Goal: Information Seeking & Learning: Find specific fact

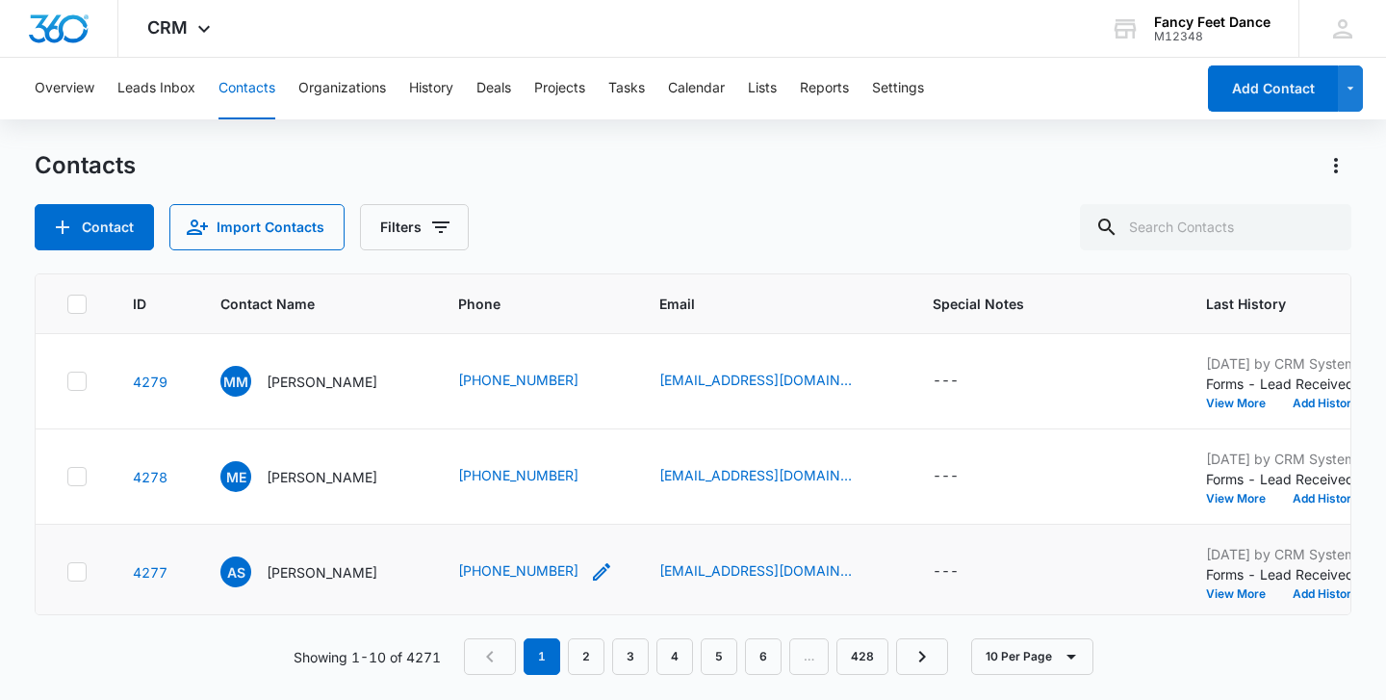
scroll to position [672, 0]
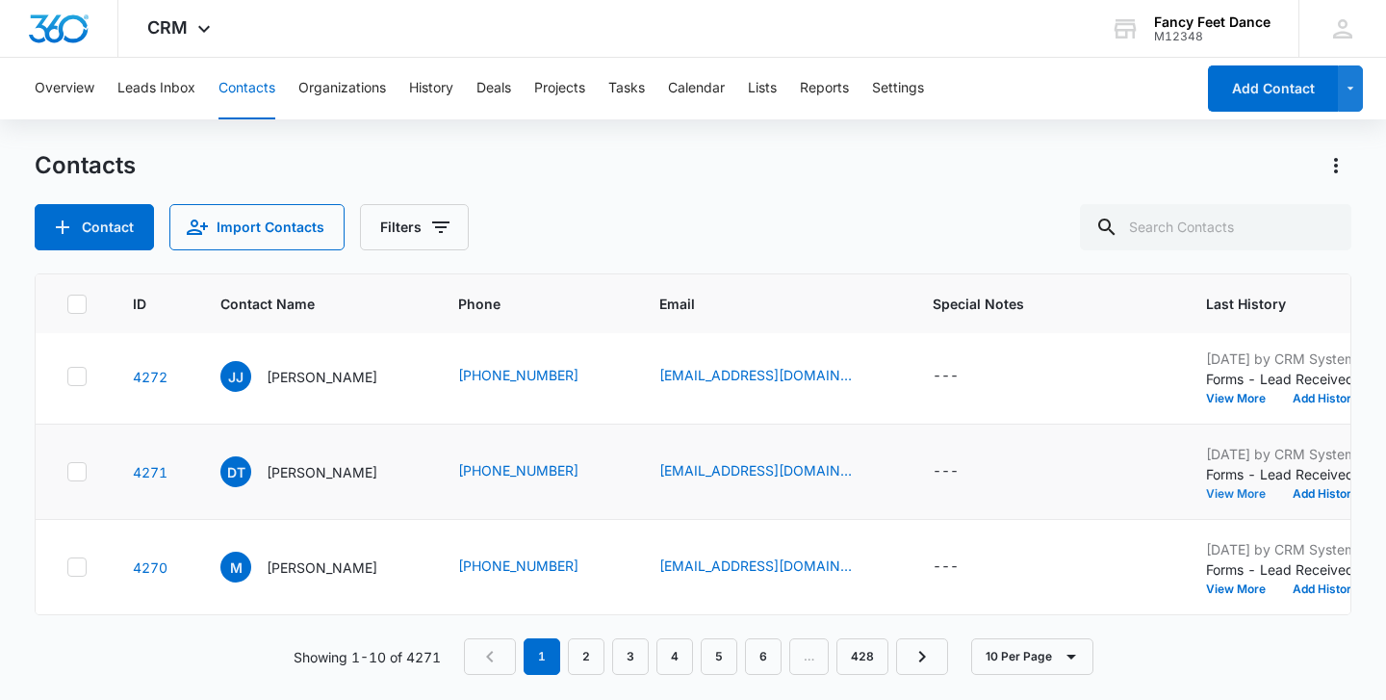
click at [1265, 493] on button "View More" at bounding box center [1242, 494] width 73 height 12
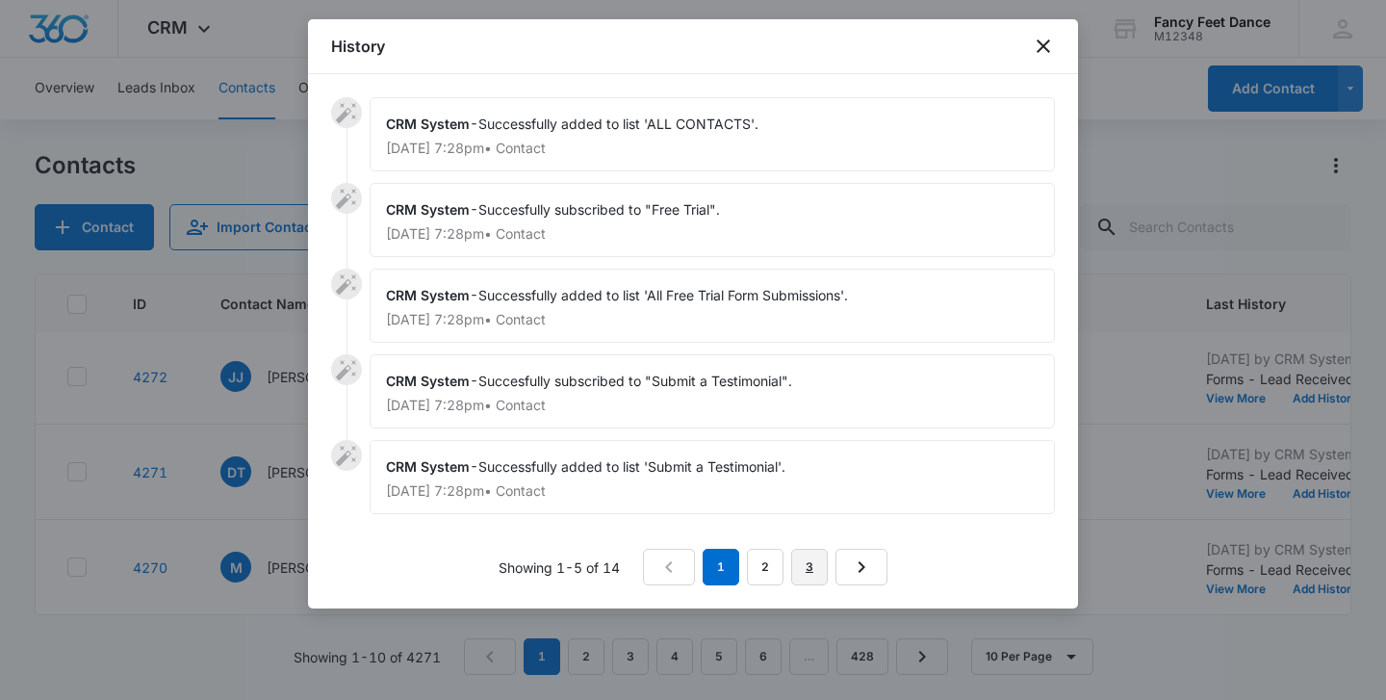
click at [802, 562] on link "3" at bounding box center [809, 567] width 37 height 37
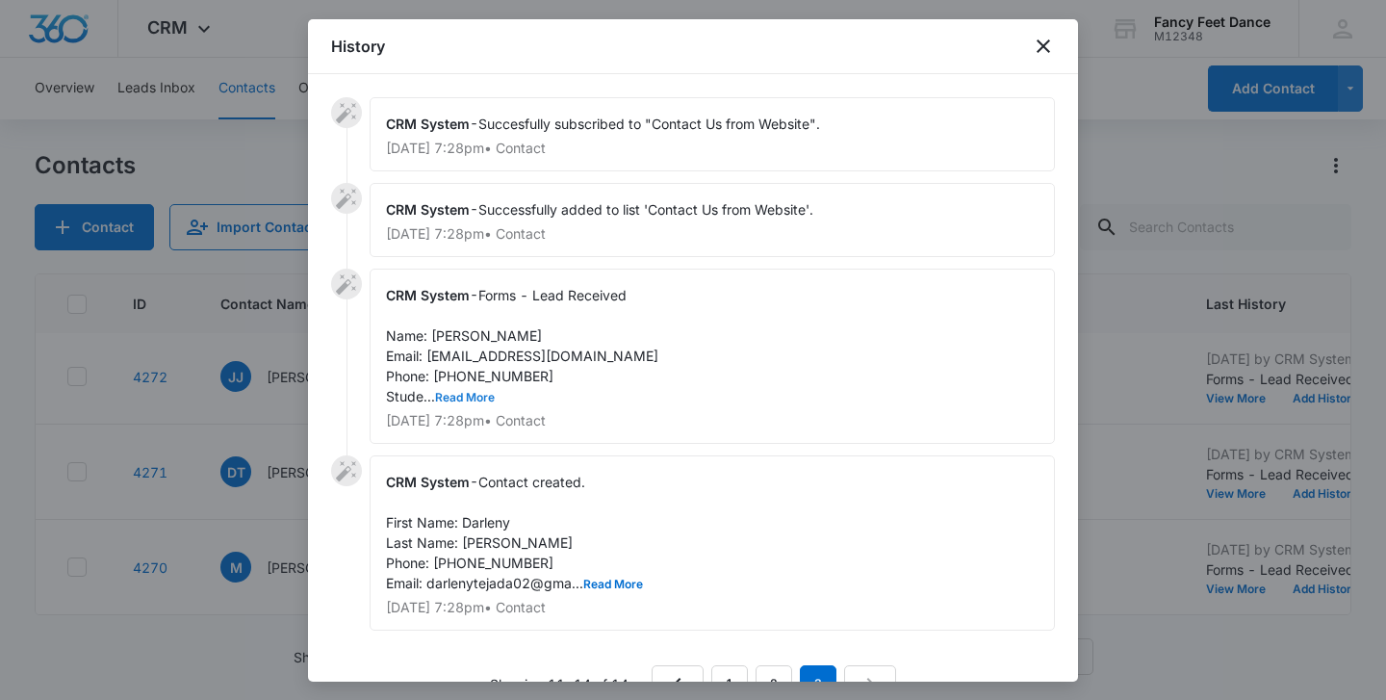
click at [483, 395] on button "Read More" at bounding box center [465, 398] width 60 height 12
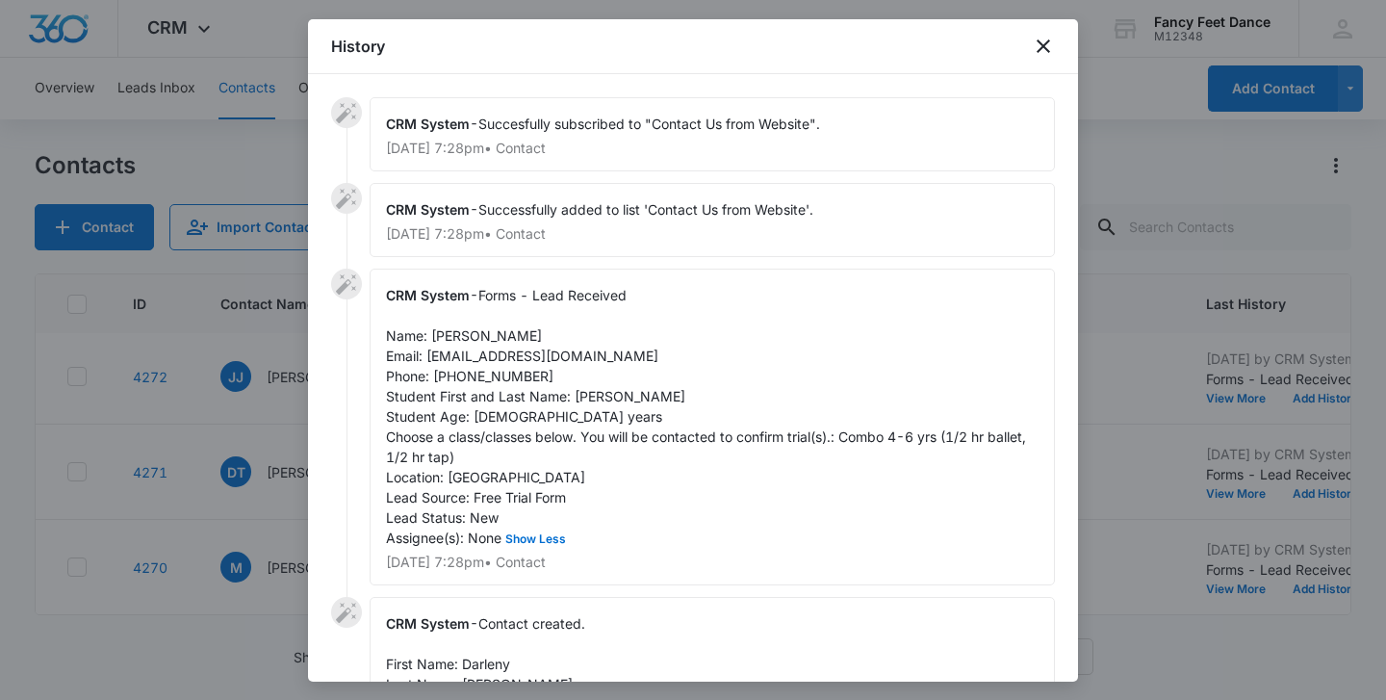
click at [285, 396] on div at bounding box center [693, 350] width 1386 height 700
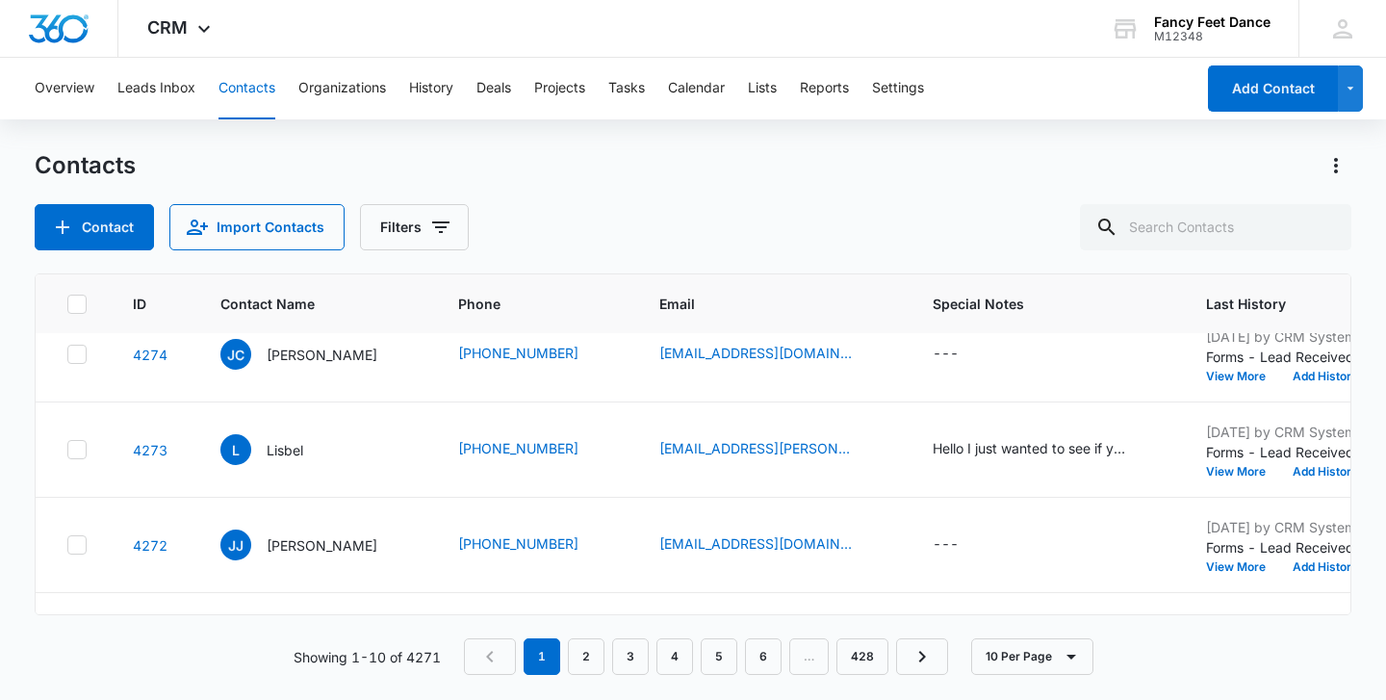
scroll to position [501, 0]
click at [1282, 577] on td "[DATE] by CRM System Forms - Lead Received Name: [PERSON_NAME] Email: [EMAIL_AD…" at bounding box center [1326, 546] width 287 height 95
click at [1279, 572] on button "View More" at bounding box center [1242, 569] width 73 height 12
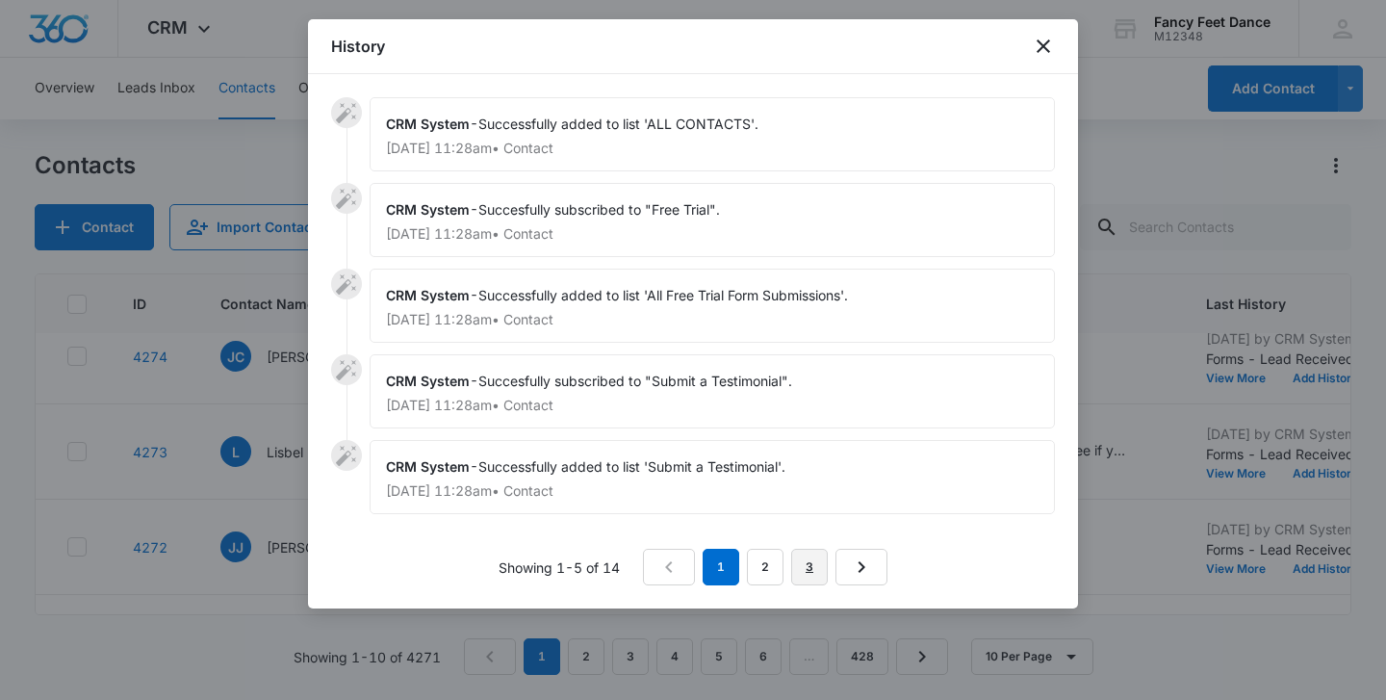
click at [808, 559] on link "3" at bounding box center [809, 567] width 37 height 37
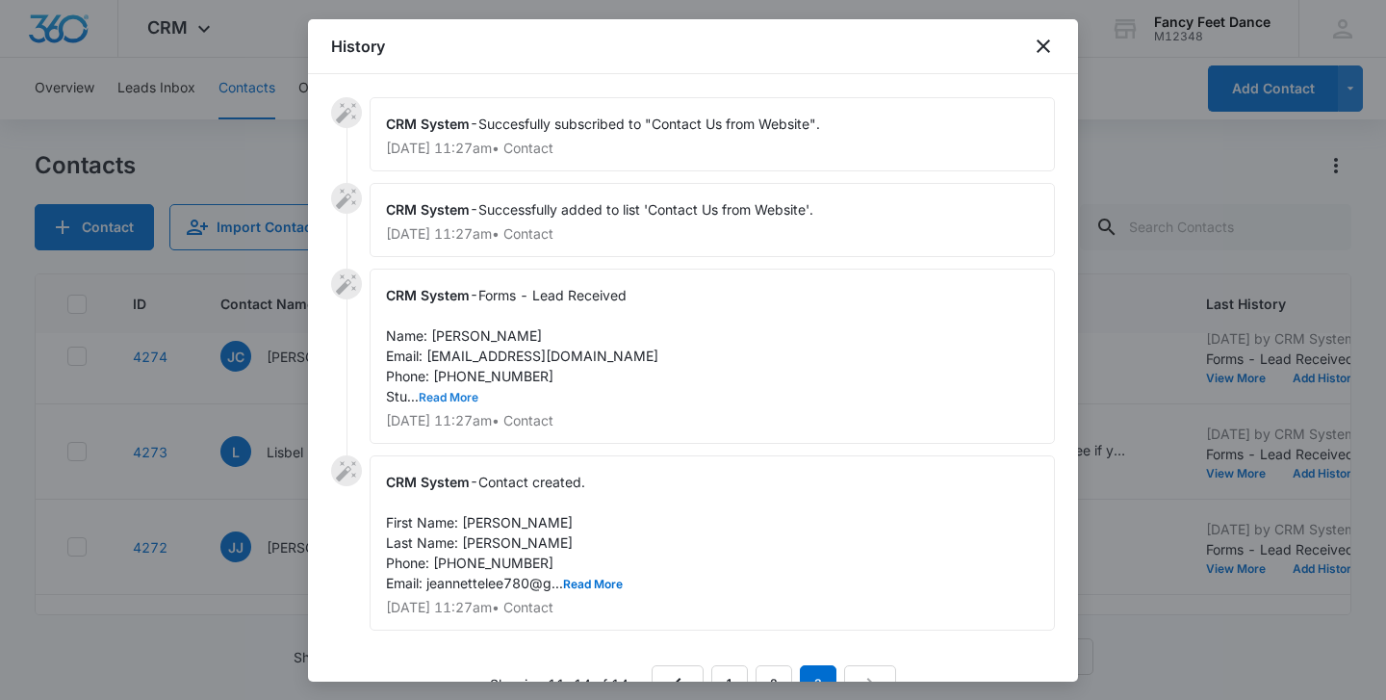
click at [466, 396] on button "Read More" at bounding box center [449, 398] width 60 height 12
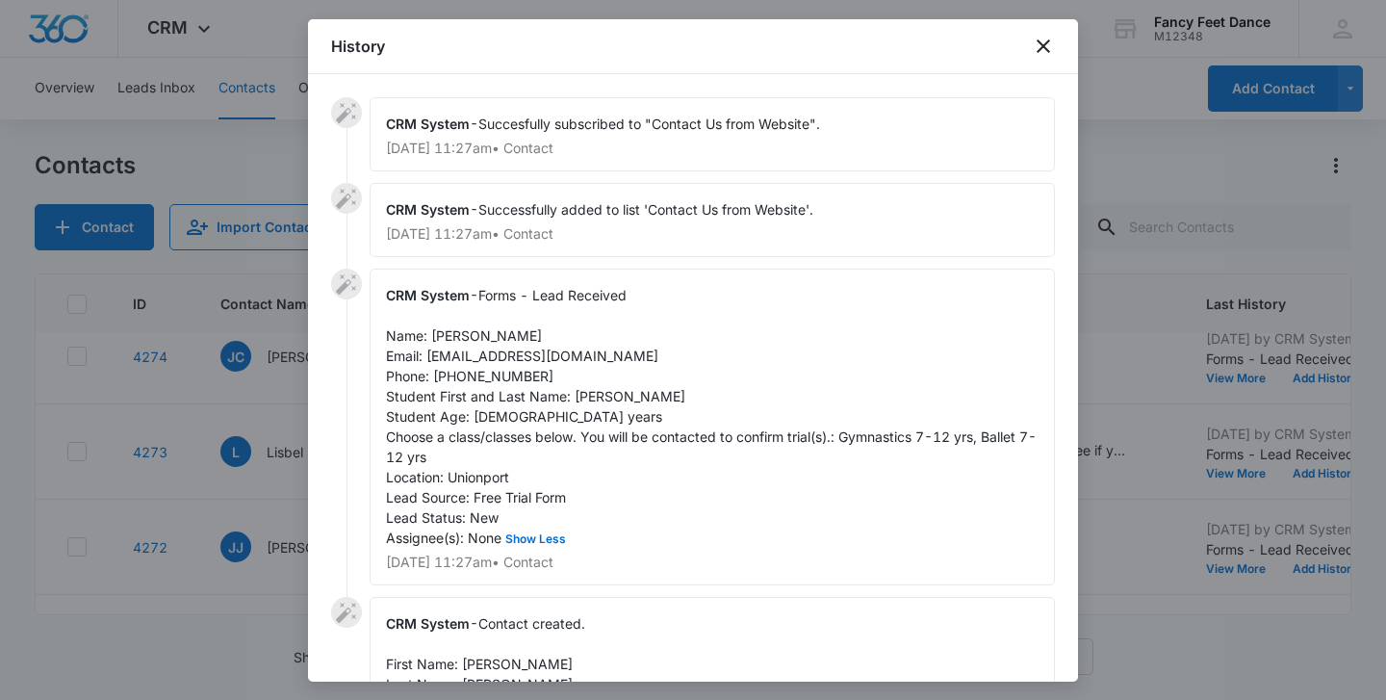
click at [267, 402] on div at bounding box center [693, 350] width 1386 height 700
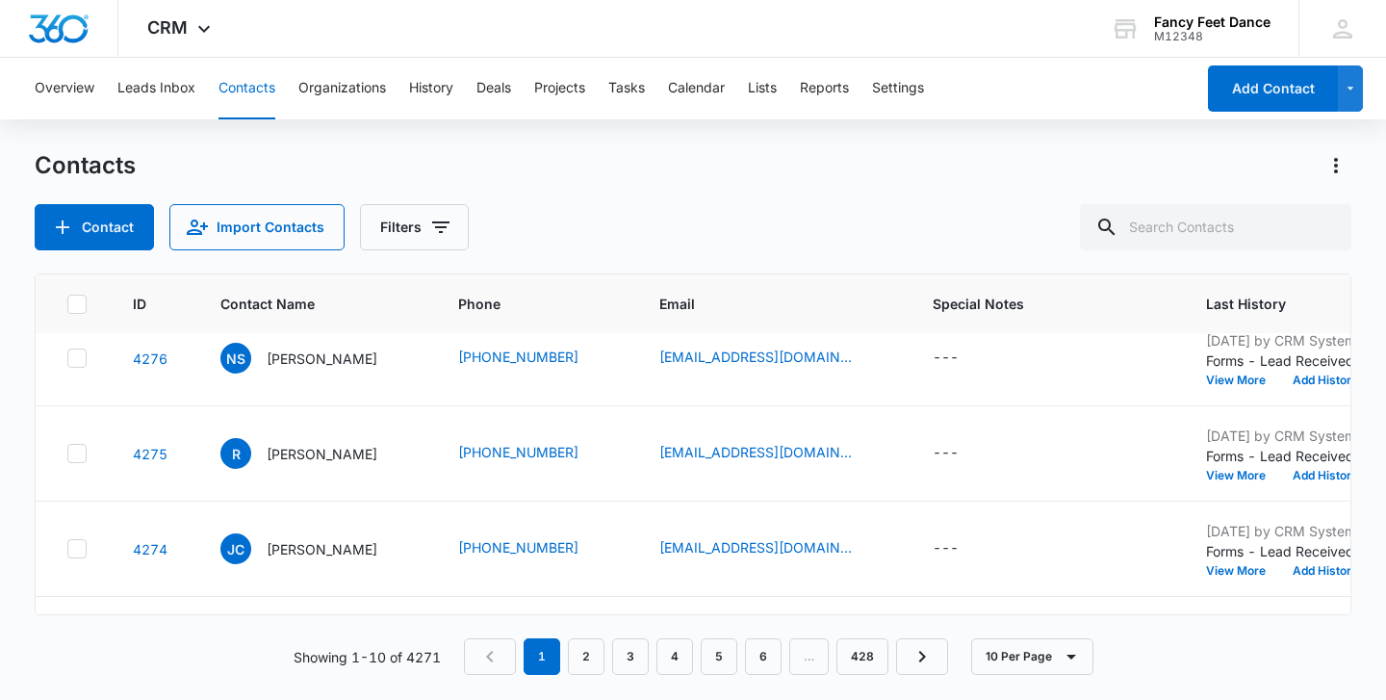
scroll to position [305, 0]
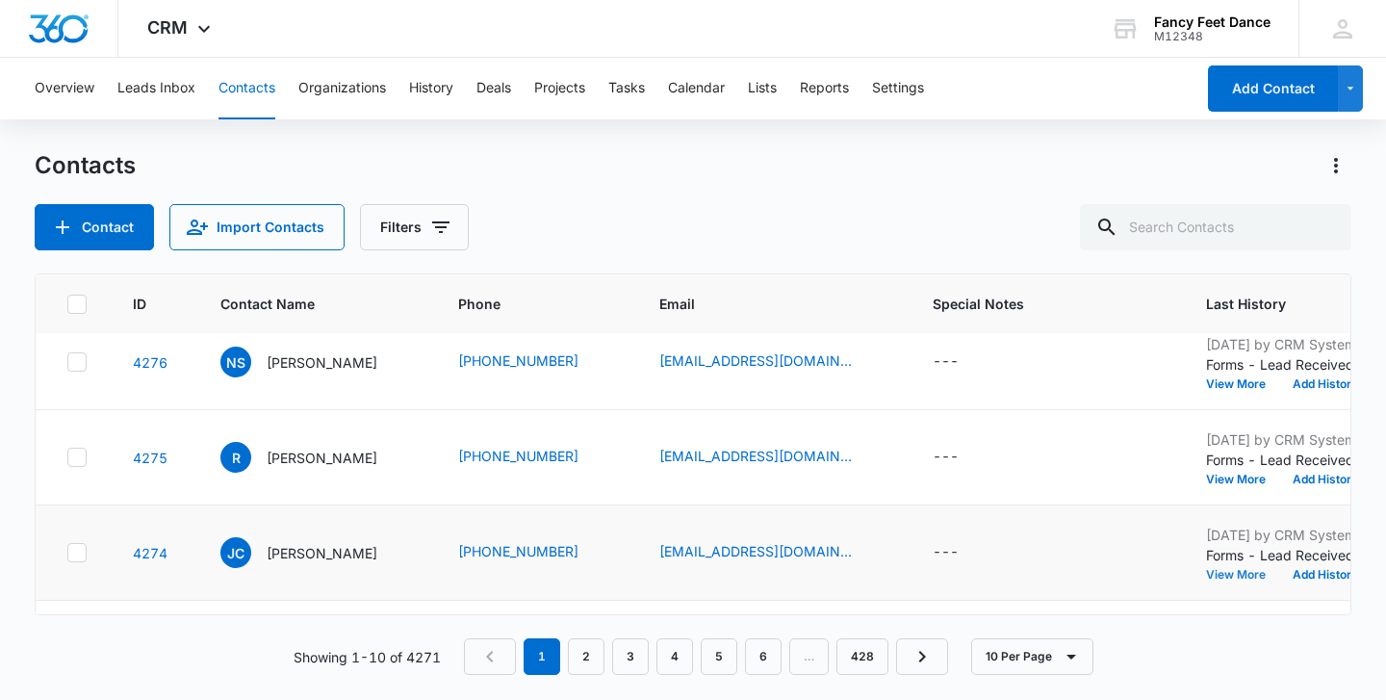
click at [1275, 575] on button "View More" at bounding box center [1242, 575] width 73 height 12
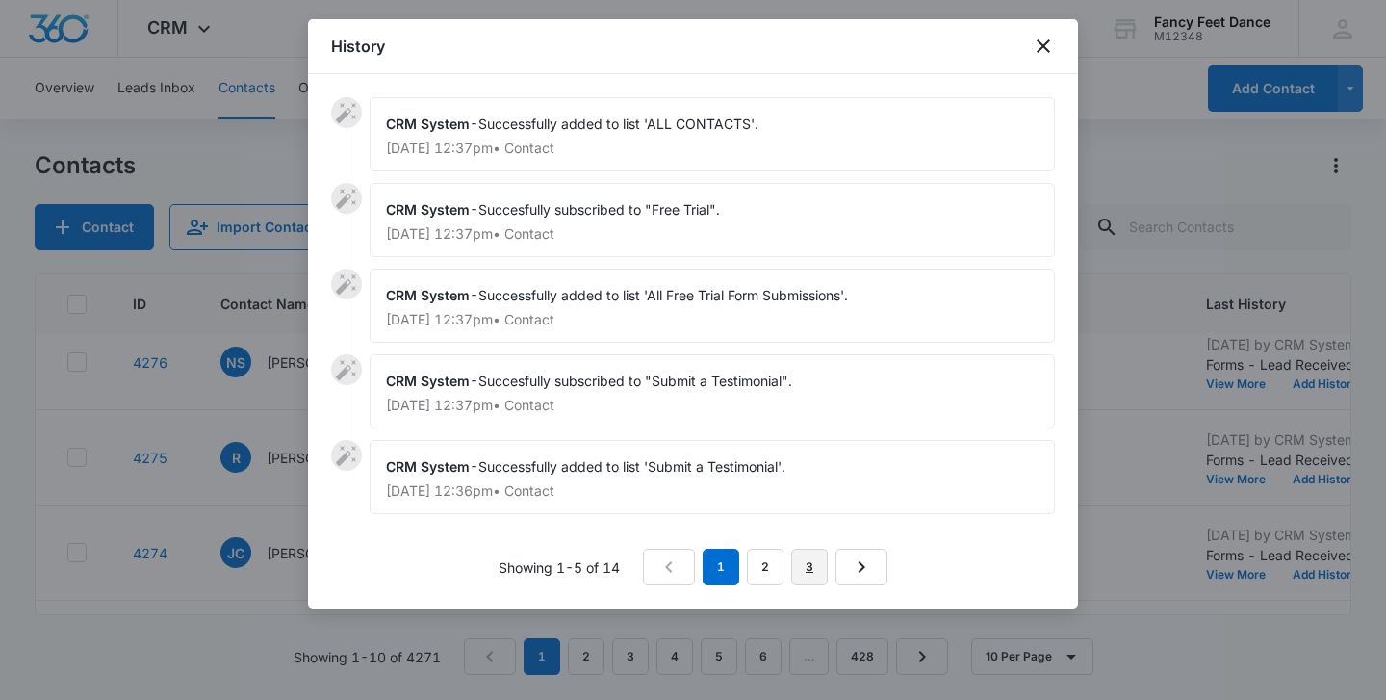
click at [809, 576] on link "3" at bounding box center [809, 567] width 37 height 37
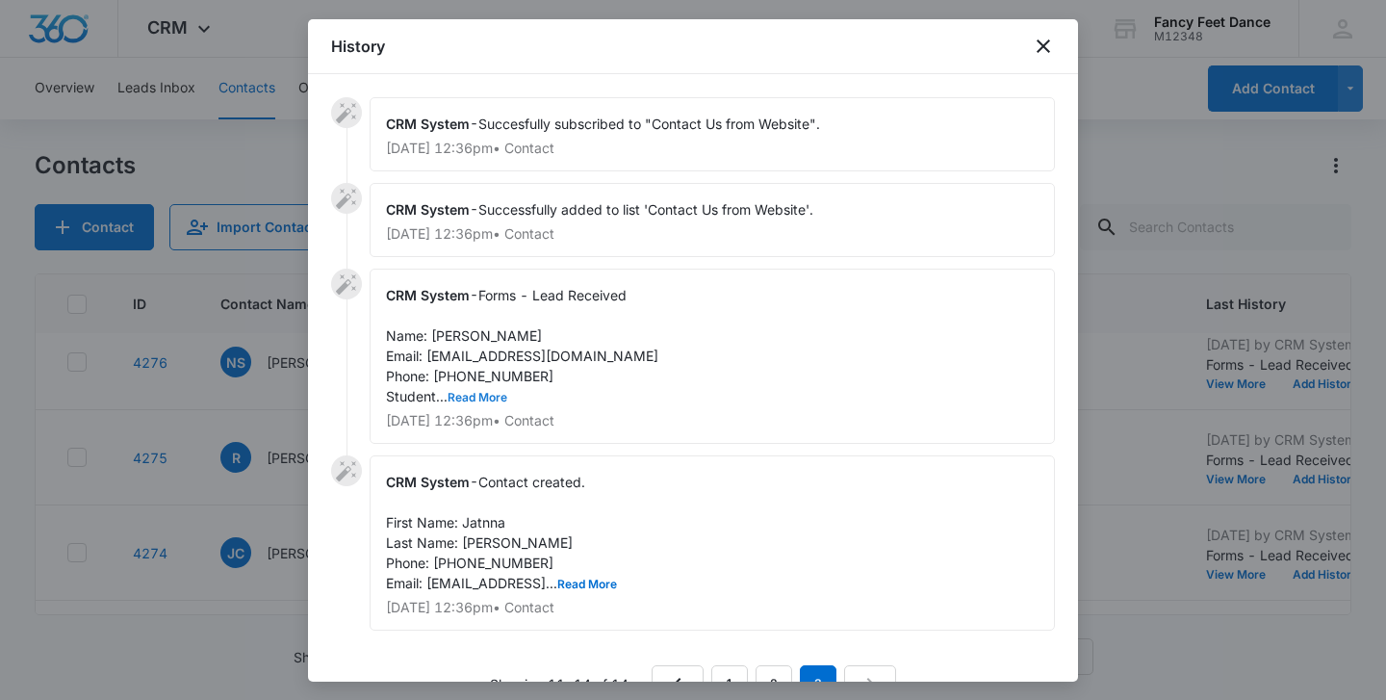
click at [475, 396] on button "Read More" at bounding box center [477, 398] width 60 height 12
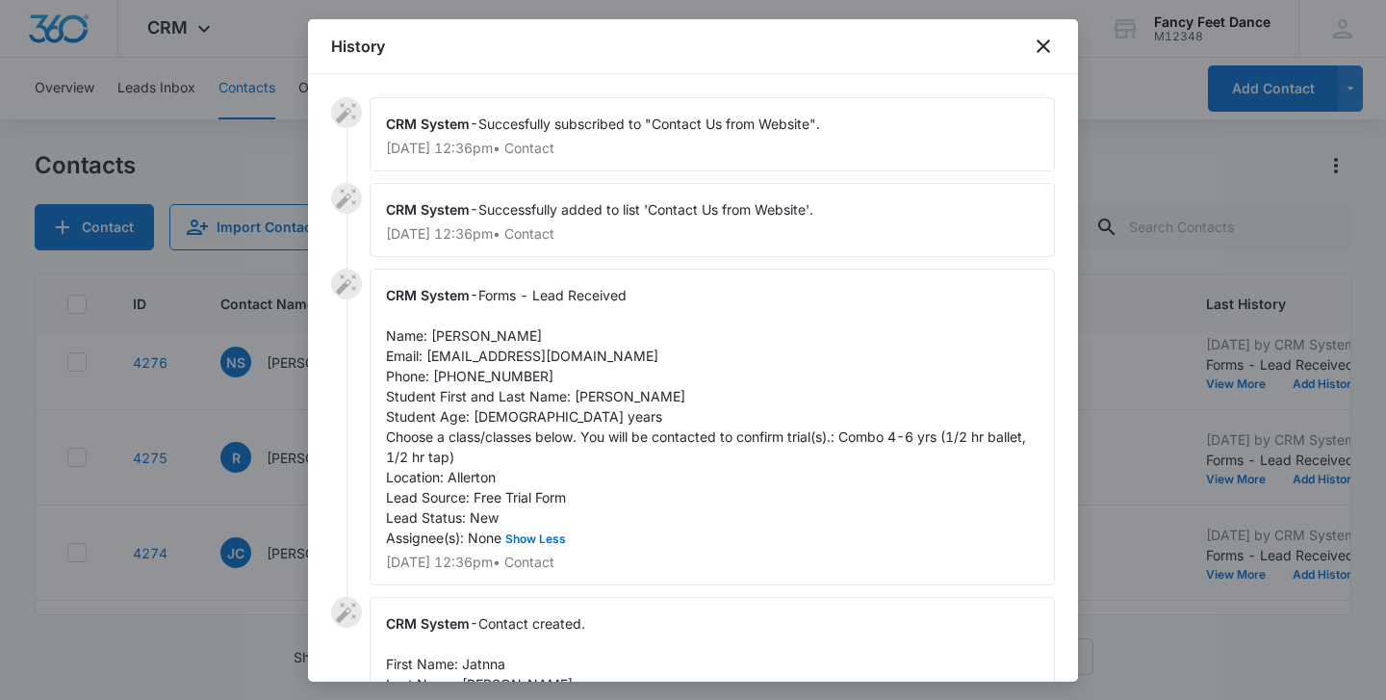
click at [283, 442] on div at bounding box center [693, 350] width 1386 height 700
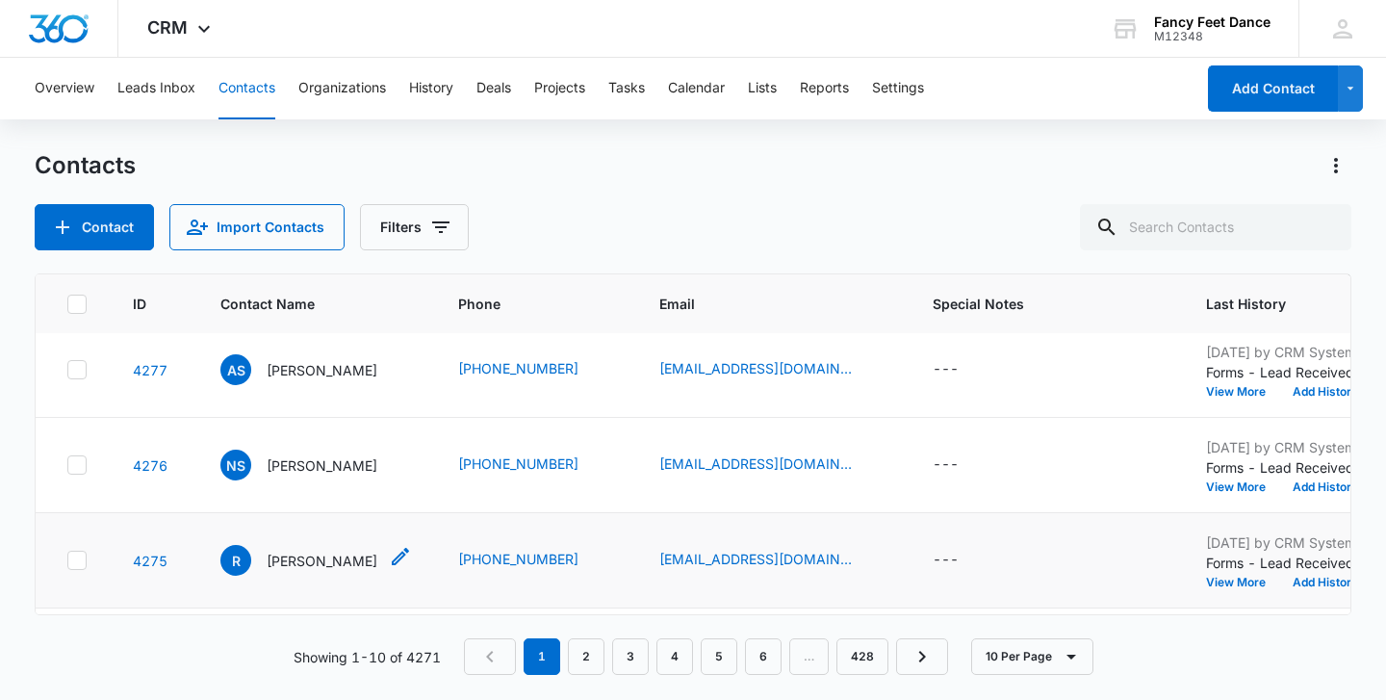
scroll to position [192, 0]
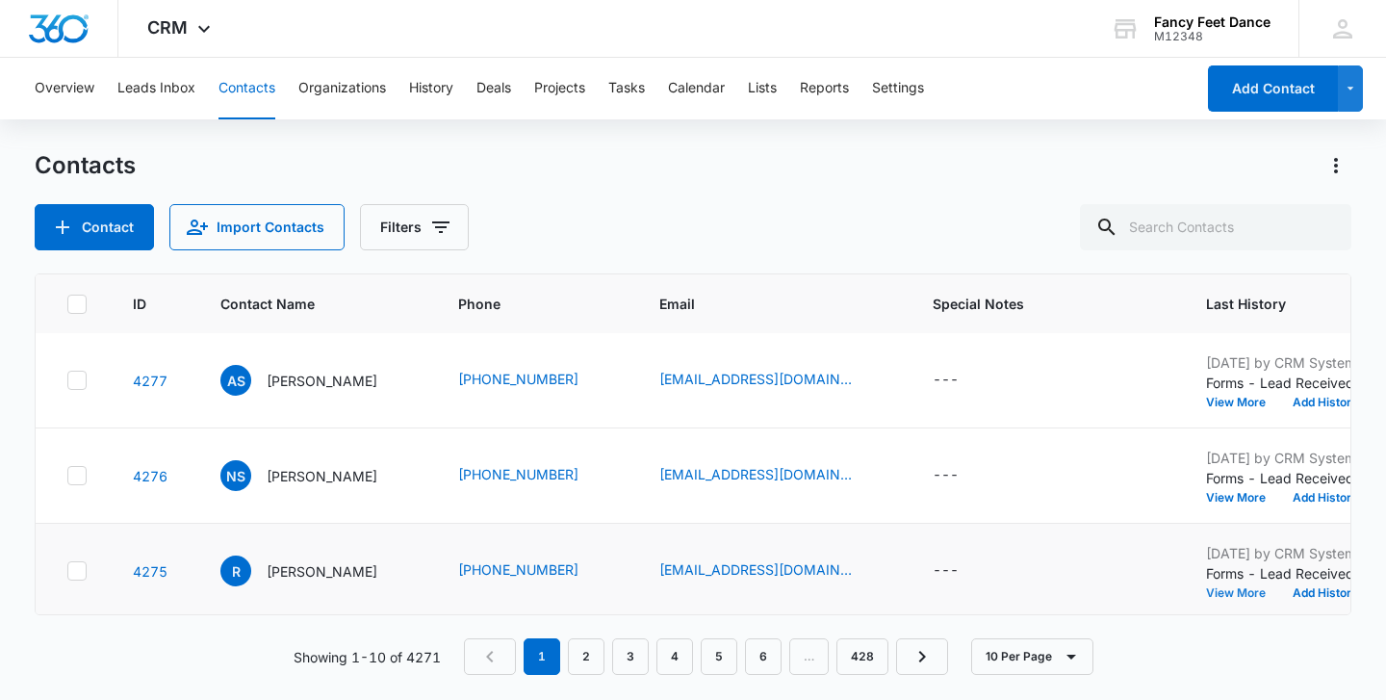
click at [1267, 598] on button "View More" at bounding box center [1242, 593] width 73 height 12
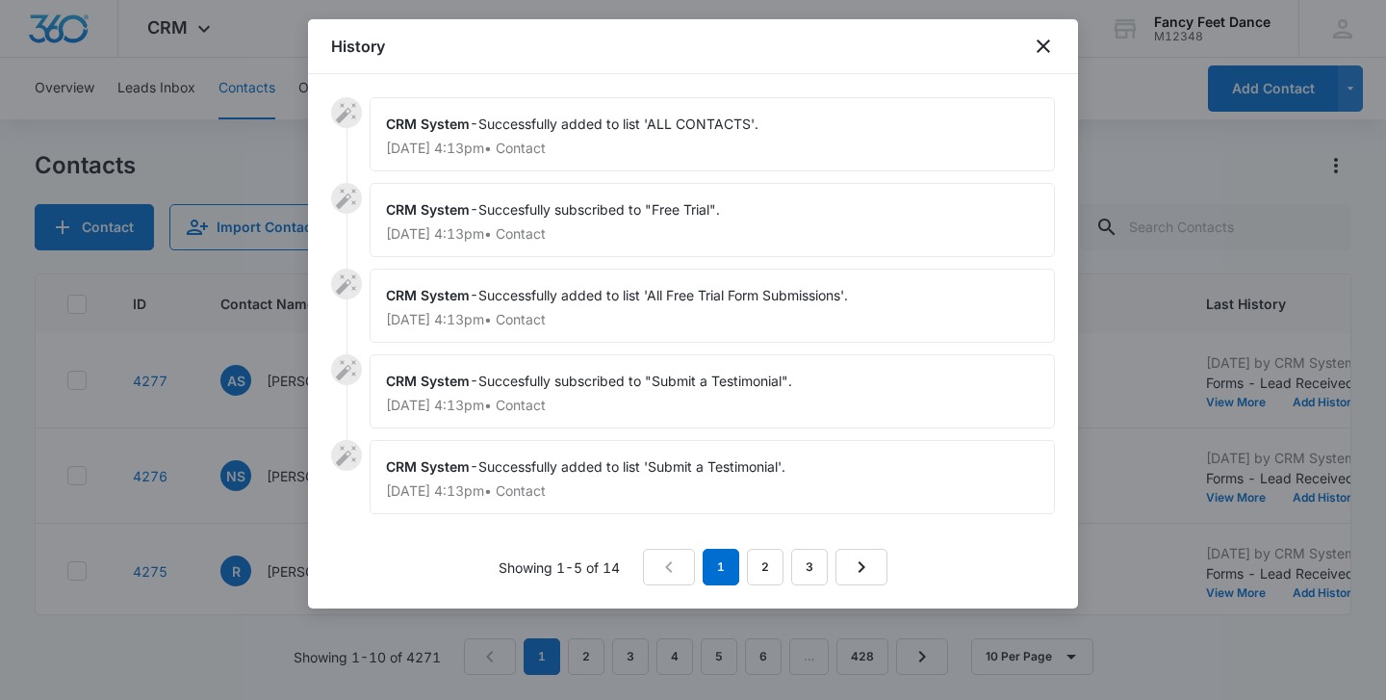
click at [960, 495] on p "[DATE] 4:13pm • Contact" at bounding box center [712, 490] width 652 height 13
click at [1154, 469] on div at bounding box center [693, 350] width 1386 height 700
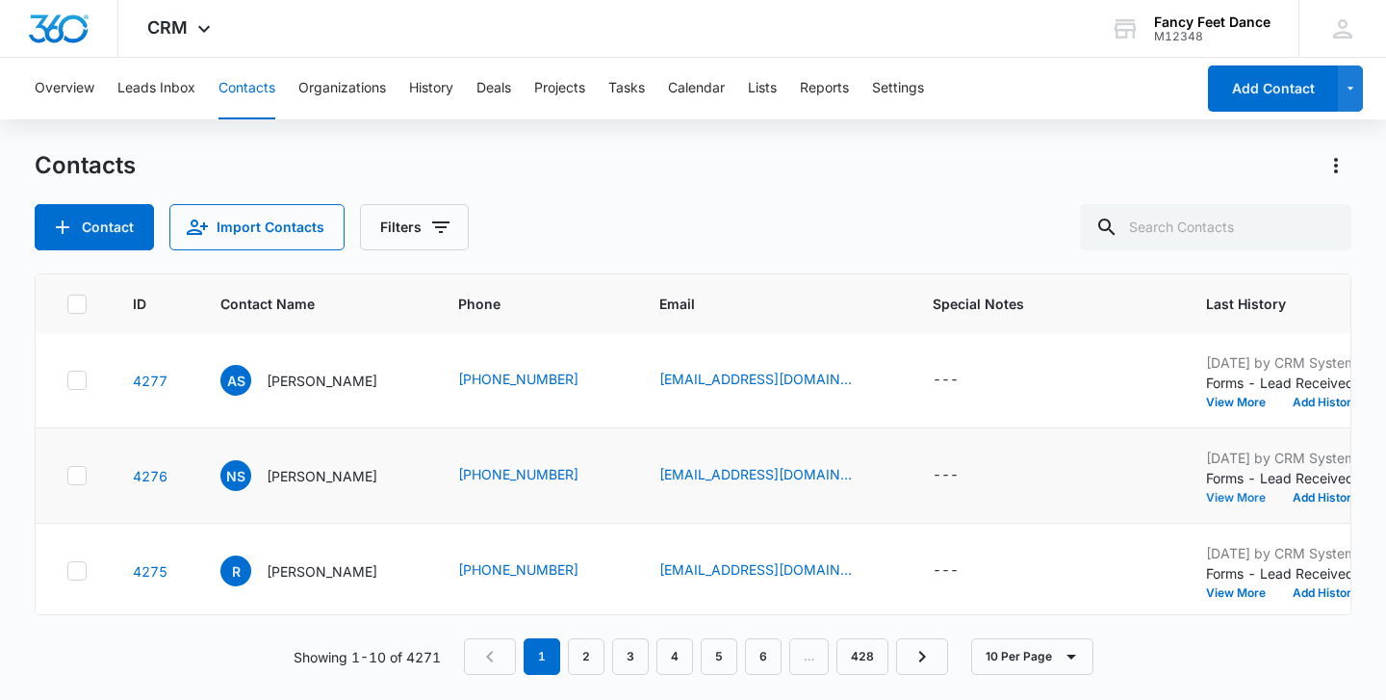
click at [1279, 495] on button "View More" at bounding box center [1242, 498] width 73 height 12
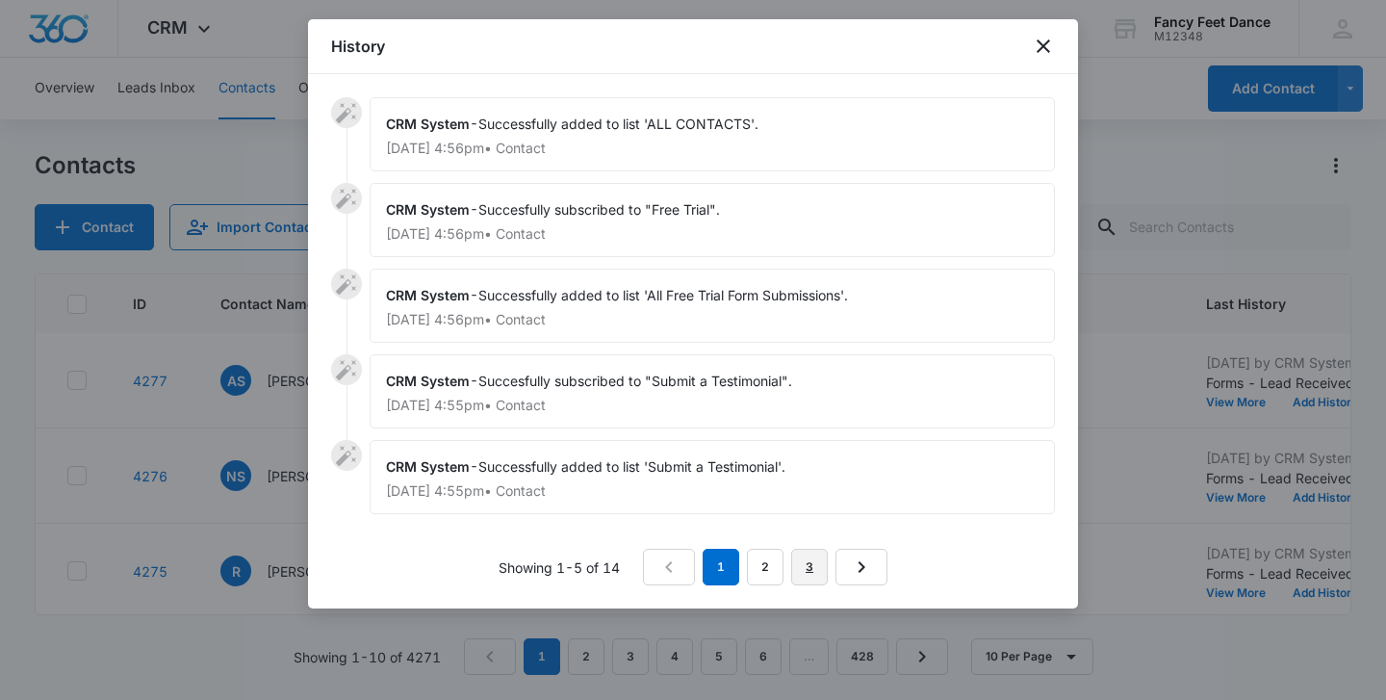
click at [809, 561] on link "3" at bounding box center [809, 567] width 37 height 37
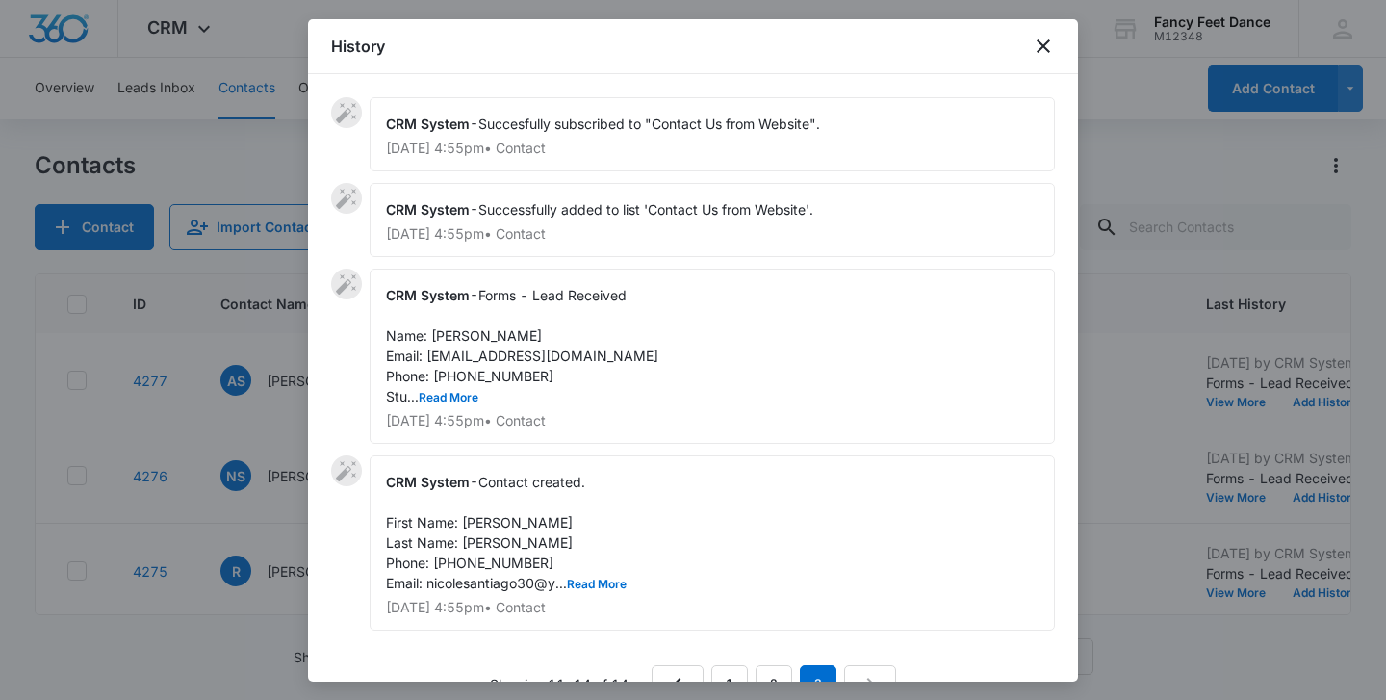
click at [455, 406] on div "CRM System - Forms - Lead Received Name: [PERSON_NAME] Email: [EMAIL_ADDRESS][D…" at bounding box center [712, 355] width 685 height 175
click at [455, 401] on button "Read More" at bounding box center [449, 398] width 60 height 12
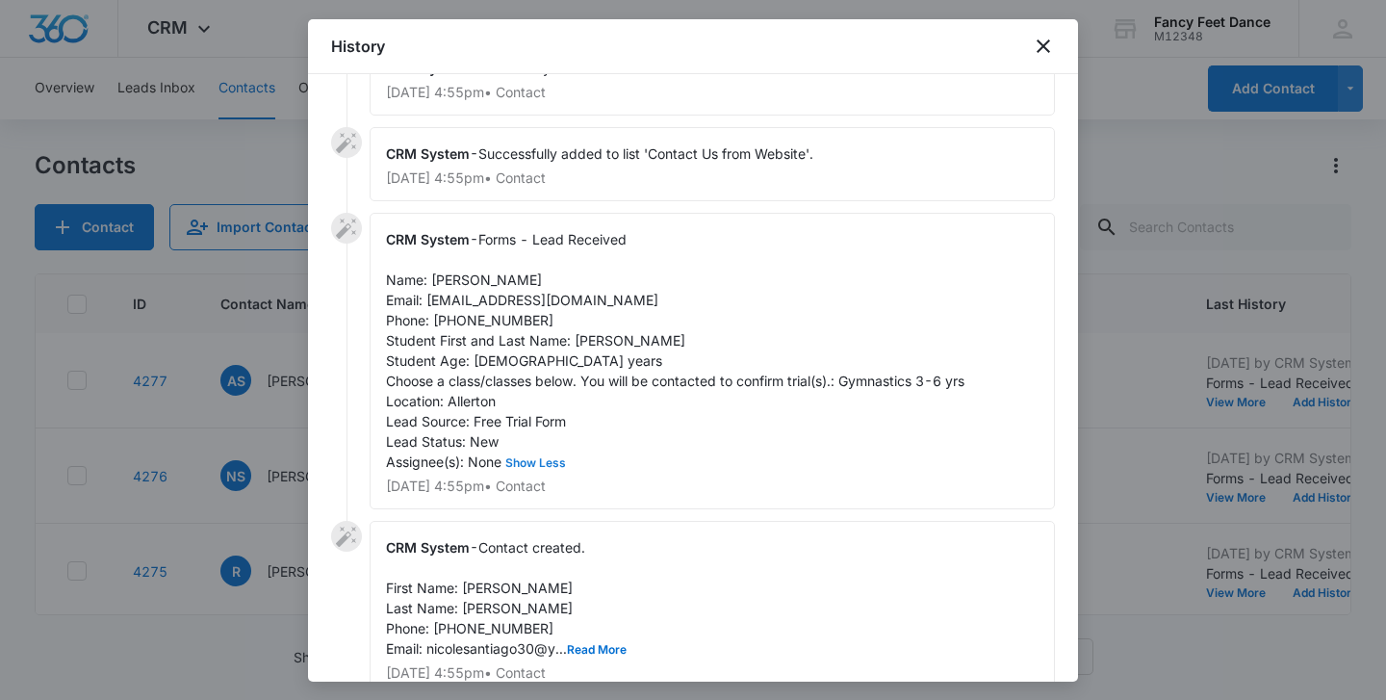
scroll to position [58, 0]
click at [511, 318] on span "Forms - Lead Received Name: [PERSON_NAME] Email: [EMAIL_ADDRESS][DOMAIN_NAME] P…" at bounding box center [675, 348] width 578 height 239
copy span "6469831110"
click at [219, 465] on div at bounding box center [693, 350] width 1386 height 700
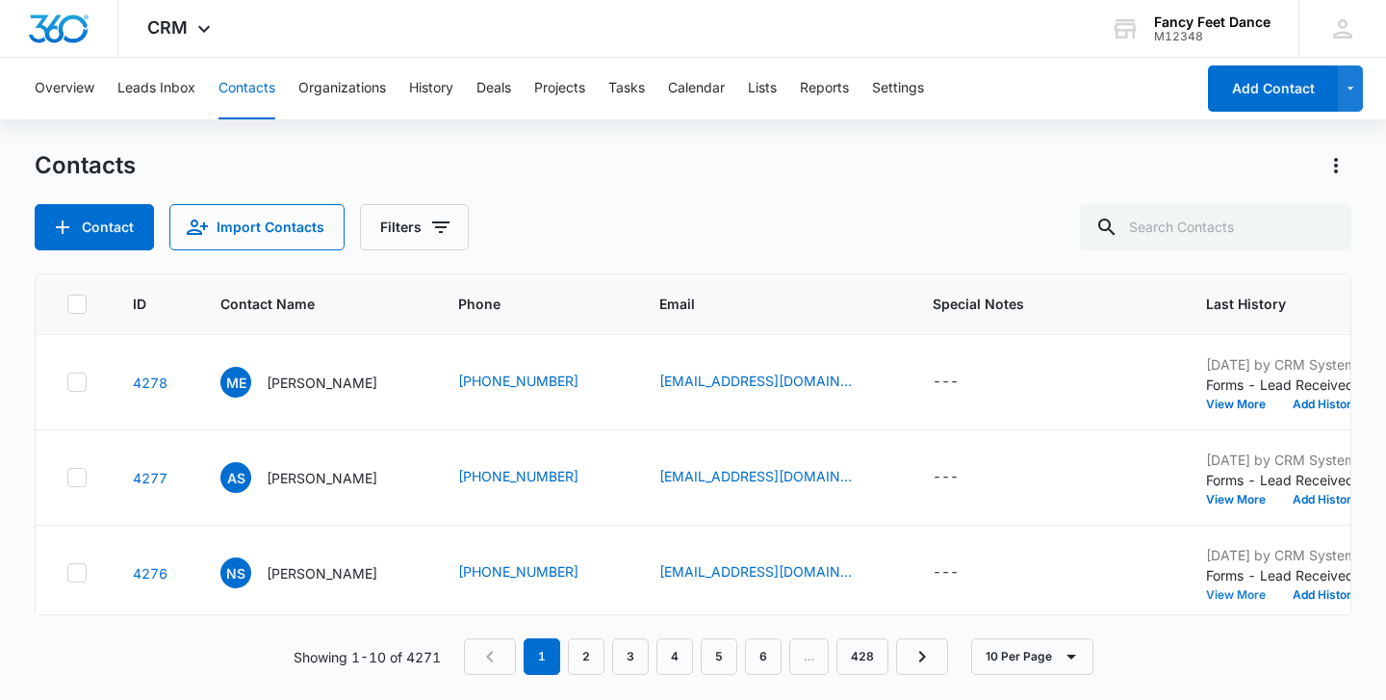
scroll to position [0, 0]
